Goal: Task Accomplishment & Management: Use online tool/utility

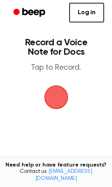
click at [58, 104] on span "button" at bounding box center [56, 98] width 24 height 24
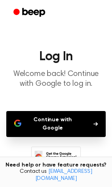
click at [86, 123] on button "Continue with Google" at bounding box center [56, 124] width 100 height 26
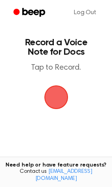
click at [51, 99] on span "button" at bounding box center [56, 98] width 24 height 24
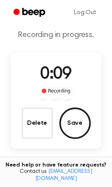
scroll to position [24, 0]
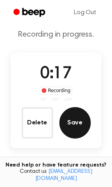
click at [72, 132] on button "Save" at bounding box center [76, 123] width 32 height 32
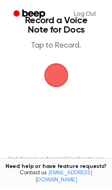
scroll to position [0, 0]
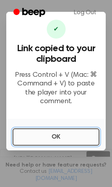
click at [70, 131] on button "OK" at bounding box center [56, 137] width 87 height 17
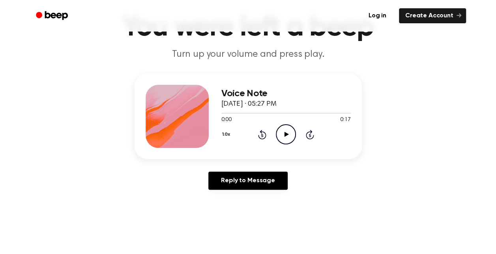
scroll to position [69, 0]
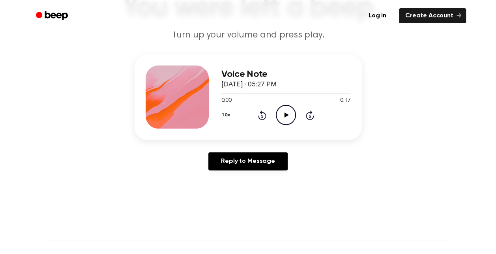
click at [287, 121] on icon "Play Audio" at bounding box center [286, 115] width 20 height 20
